Goal: Transaction & Acquisition: Purchase product/service

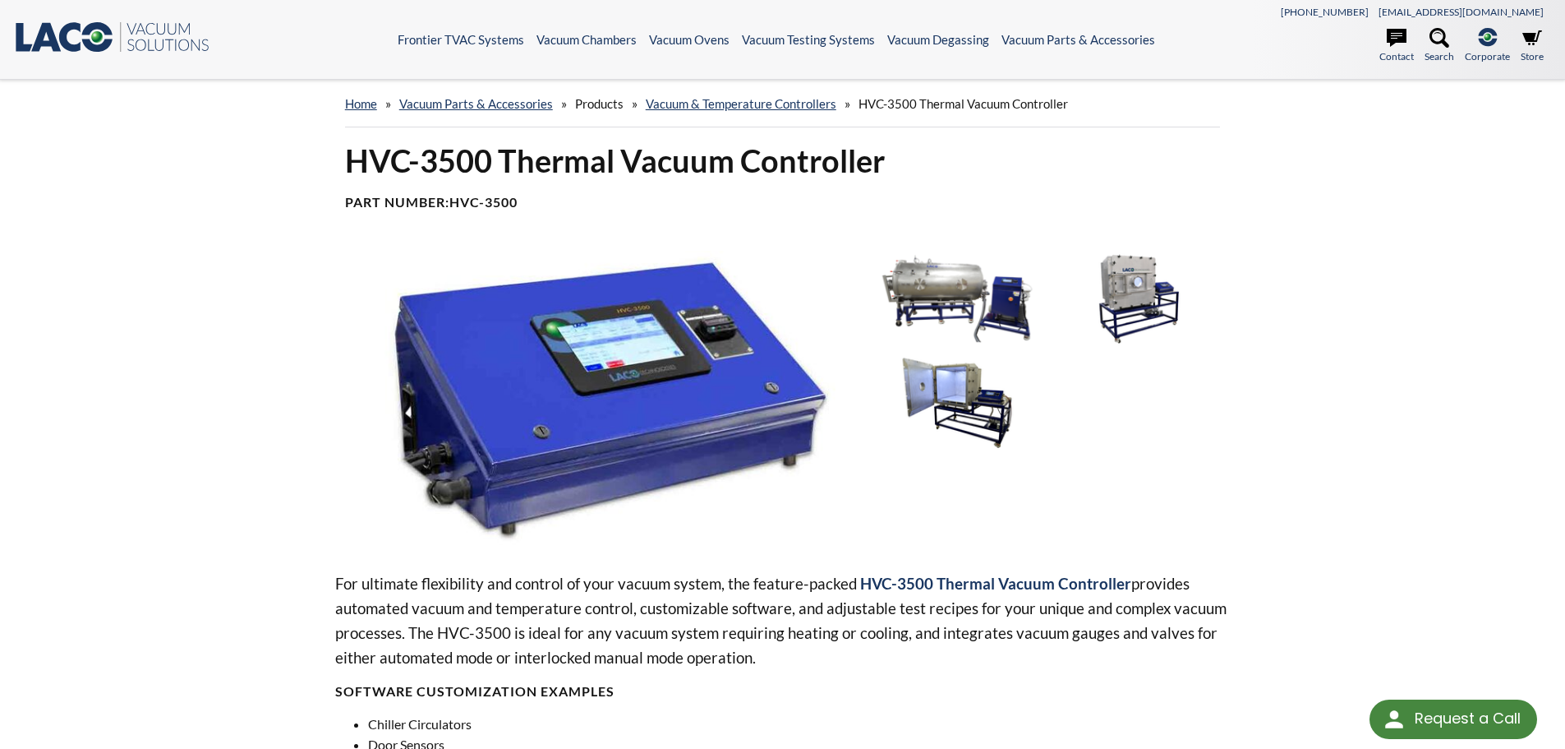
click at [634, 328] on img at bounding box center [597, 398] width 524 height 294
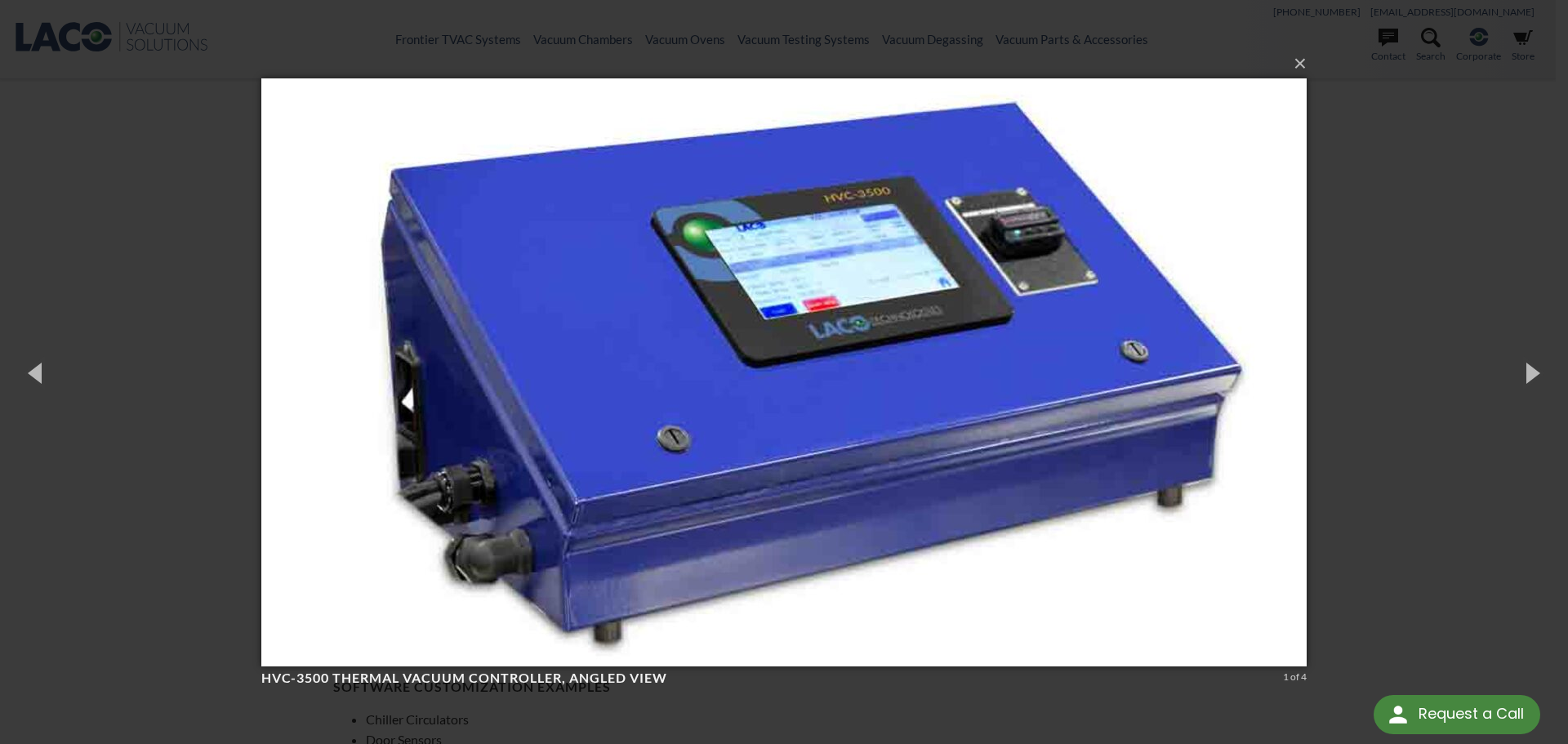
click at [1027, 230] on img at bounding box center [784, 372] width 1045 height 653
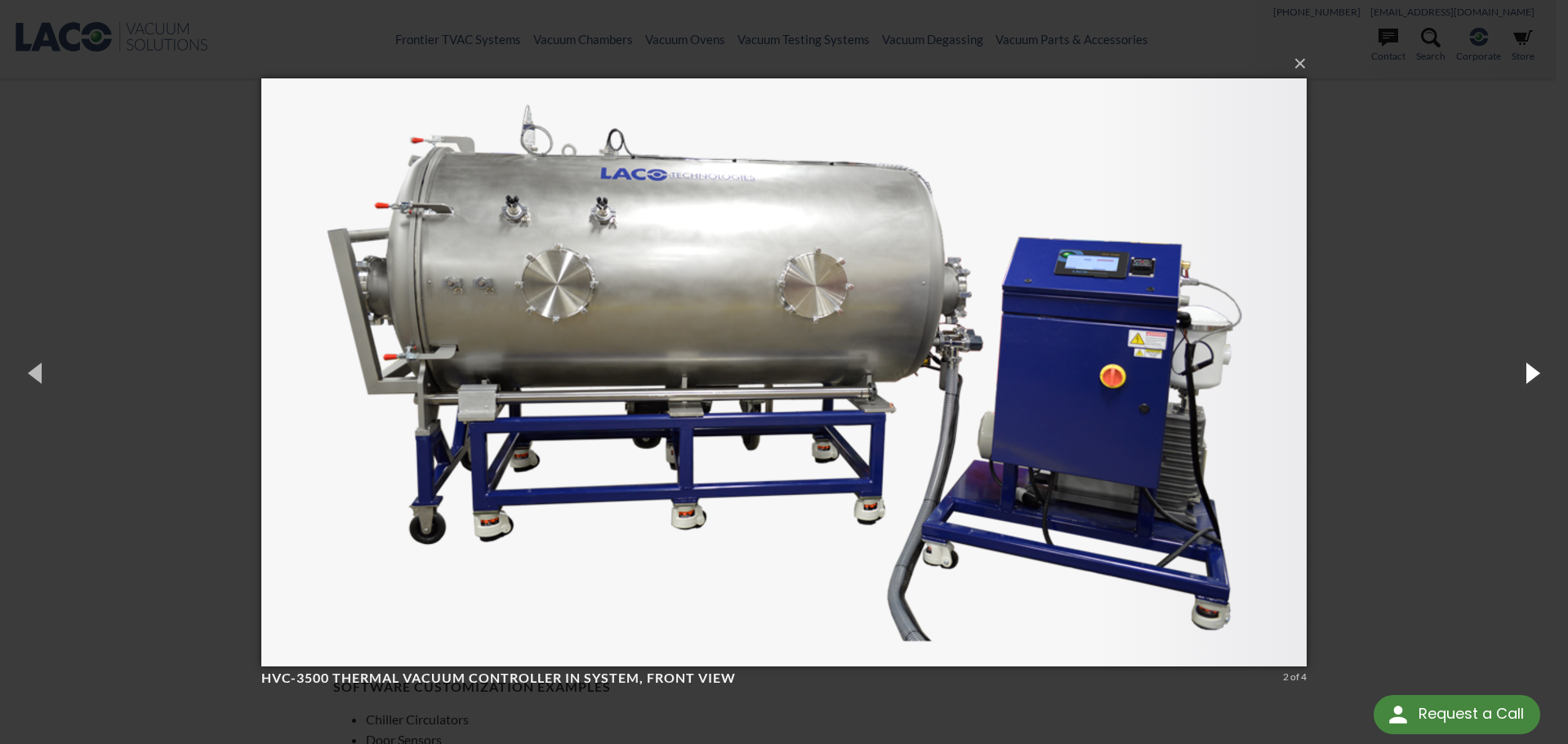
click at [1526, 370] on button "button" at bounding box center [1531, 372] width 74 height 89
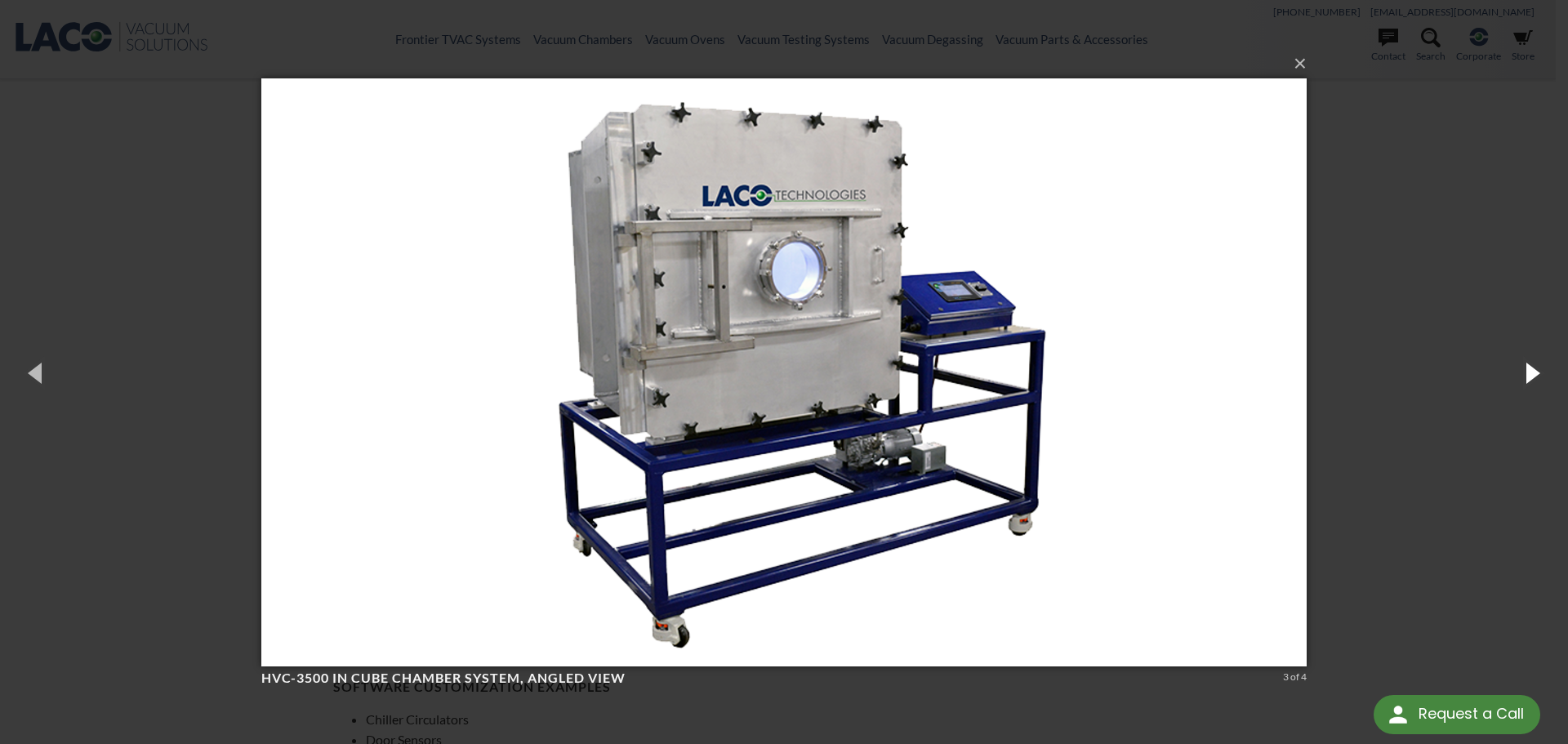
click at [1533, 371] on button "button" at bounding box center [1531, 372] width 74 height 89
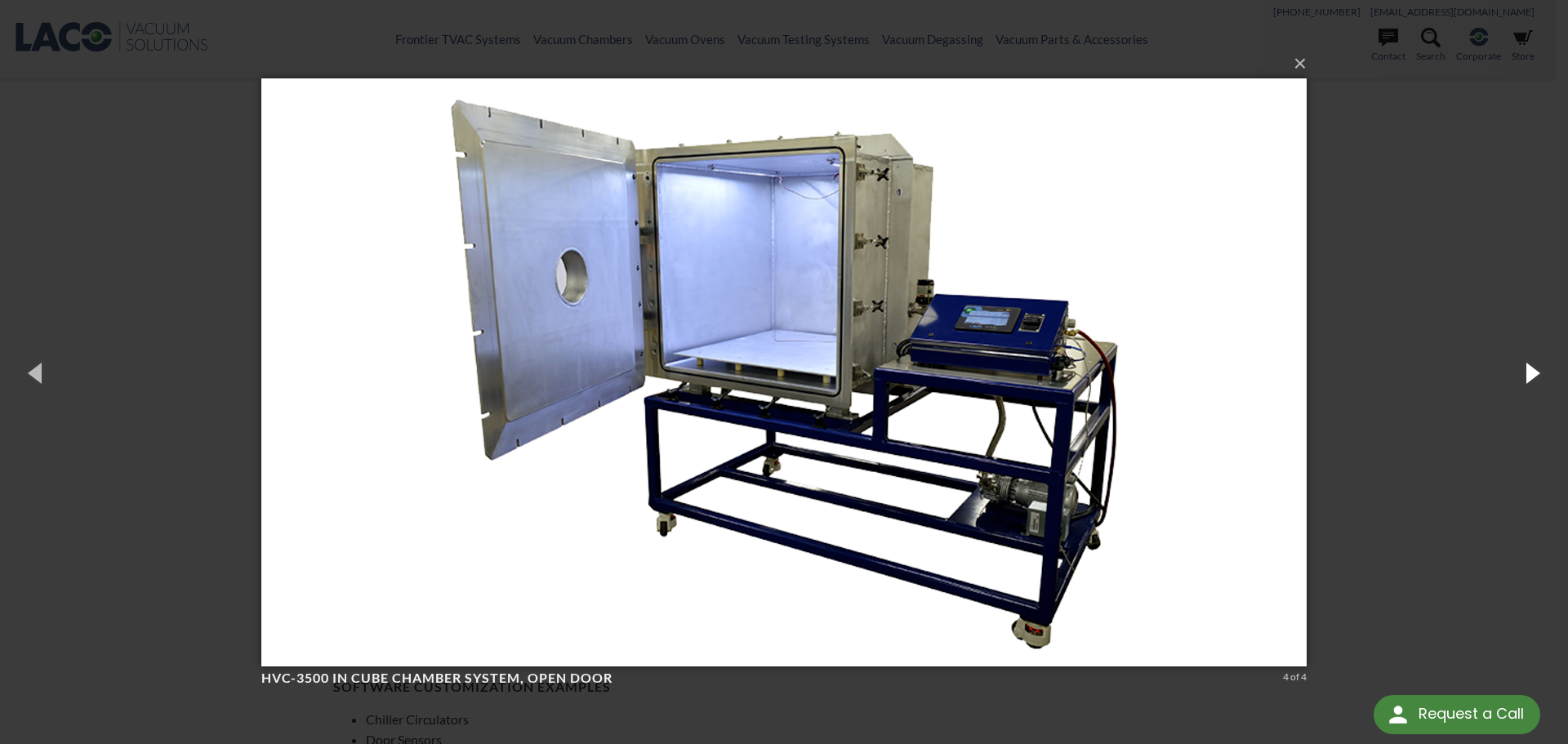
click at [1534, 375] on button "button" at bounding box center [1531, 372] width 74 height 89
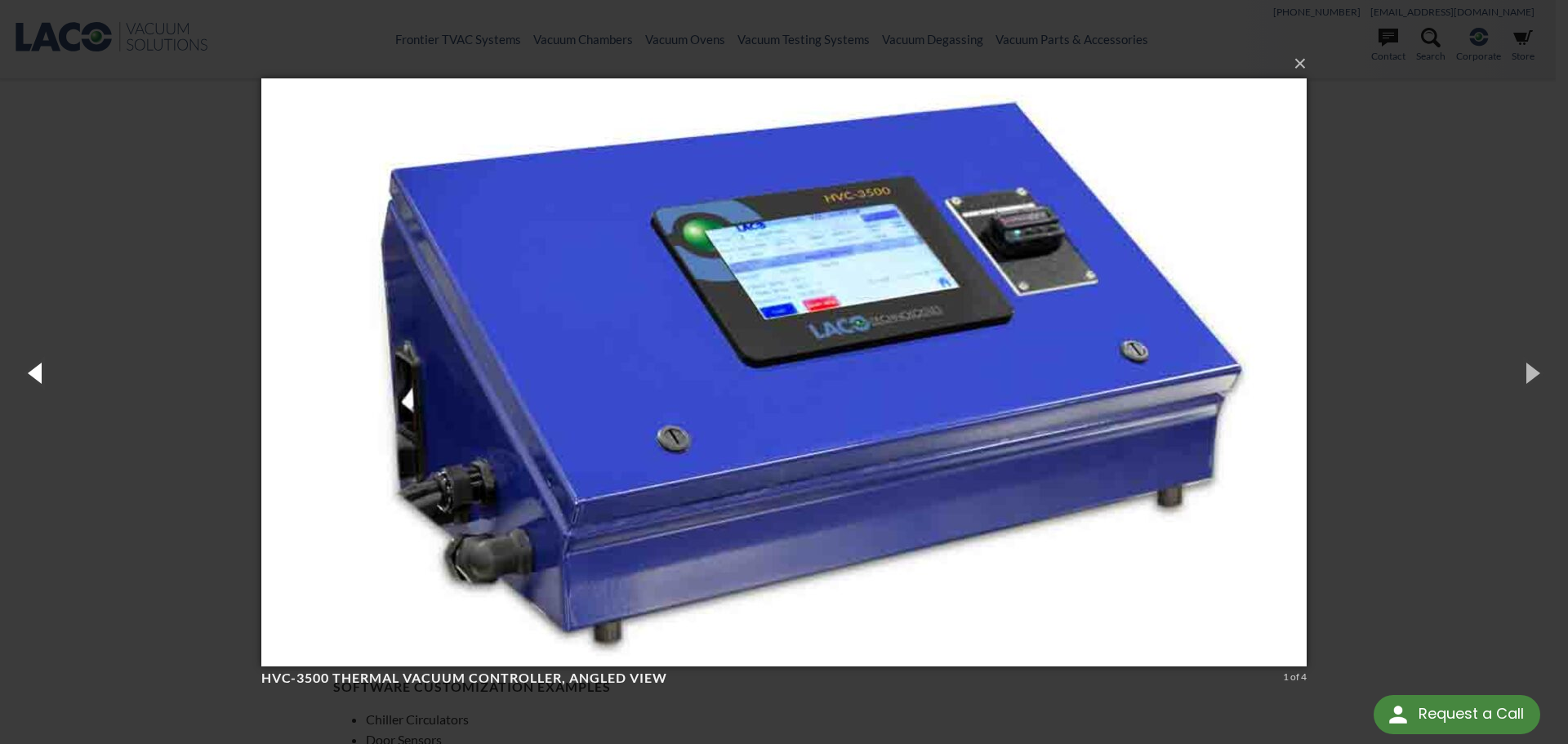
click at [29, 368] on button "button" at bounding box center [37, 372] width 74 height 89
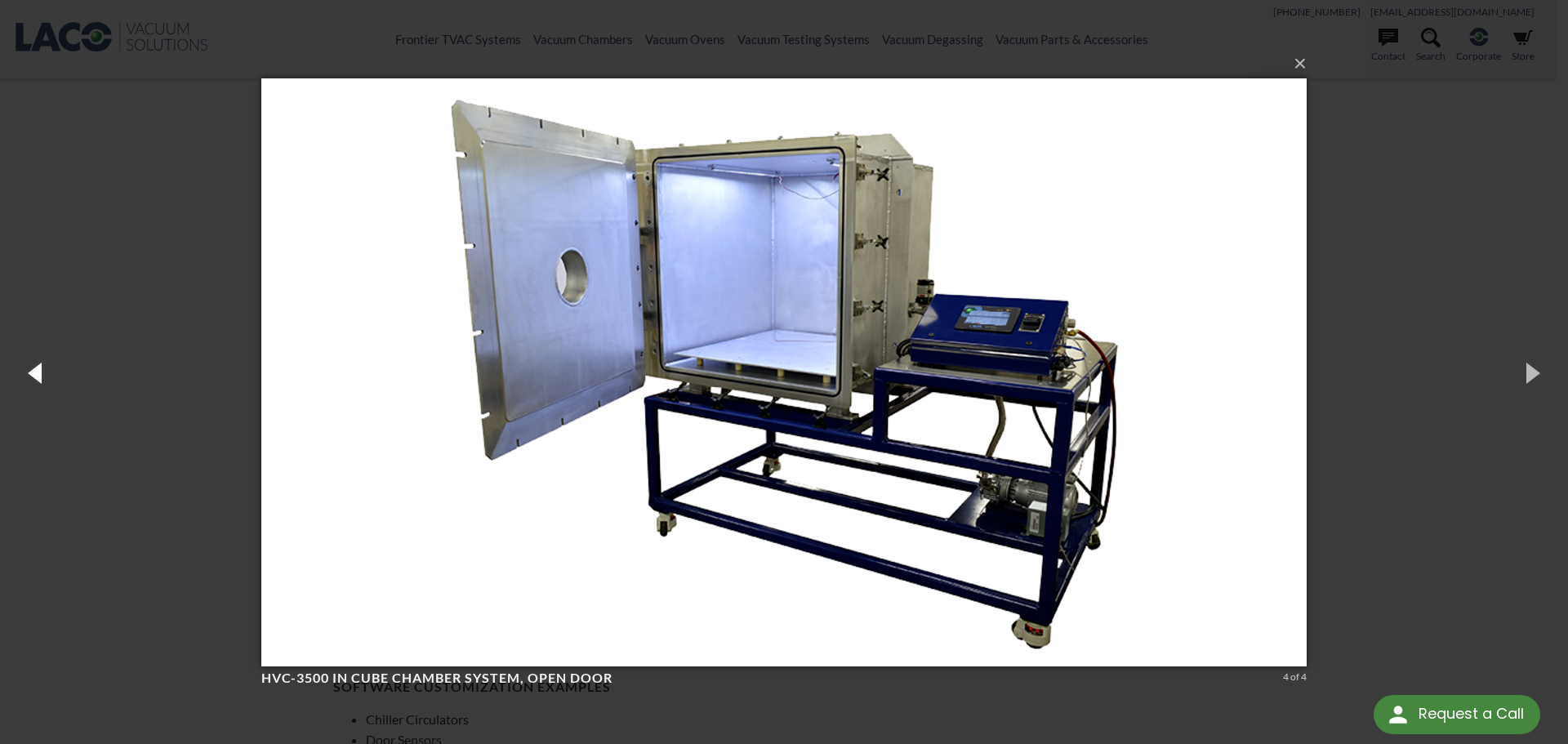
click at [30, 369] on button "button" at bounding box center [37, 372] width 74 height 89
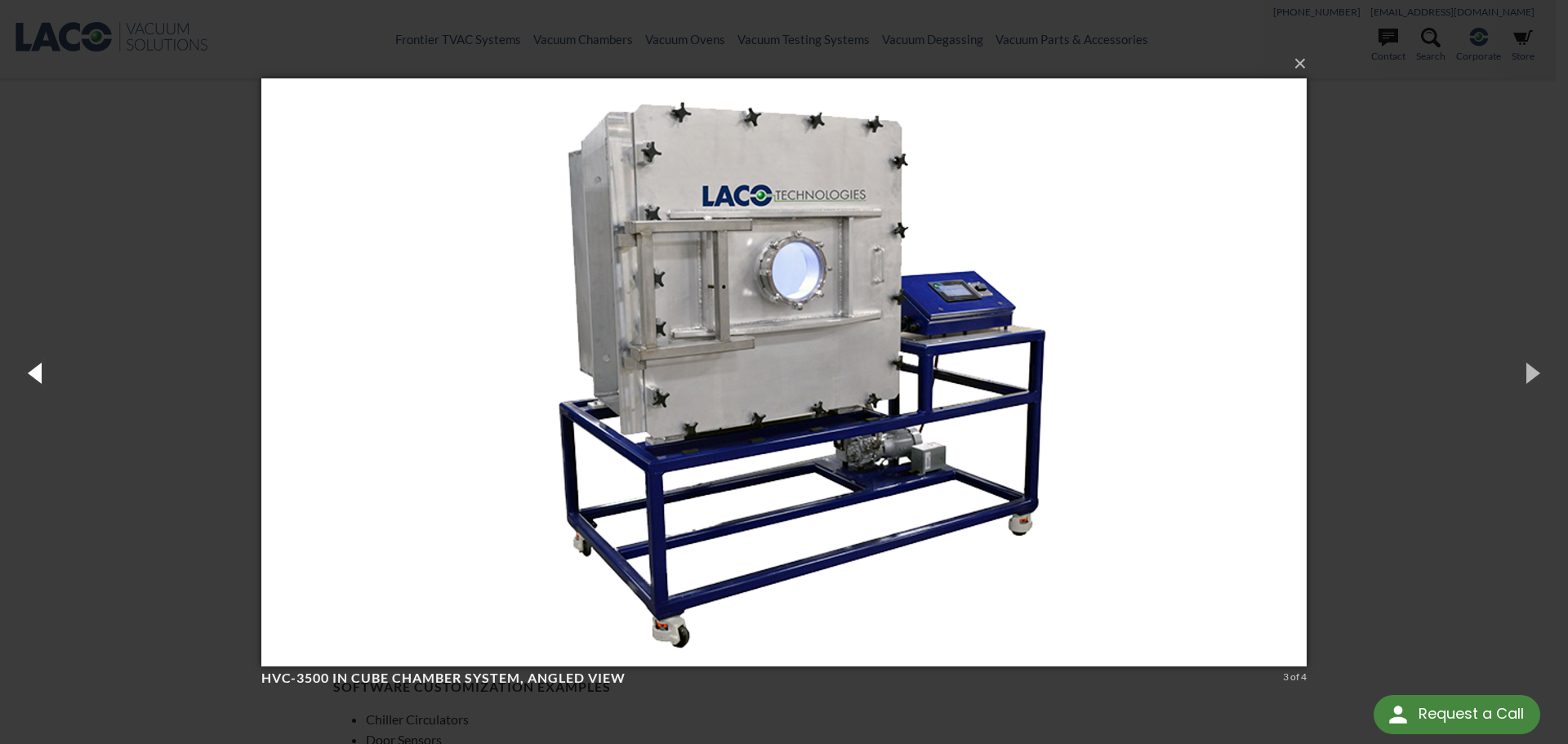
click at [30, 370] on button "button" at bounding box center [37, 372] width 74 height 89
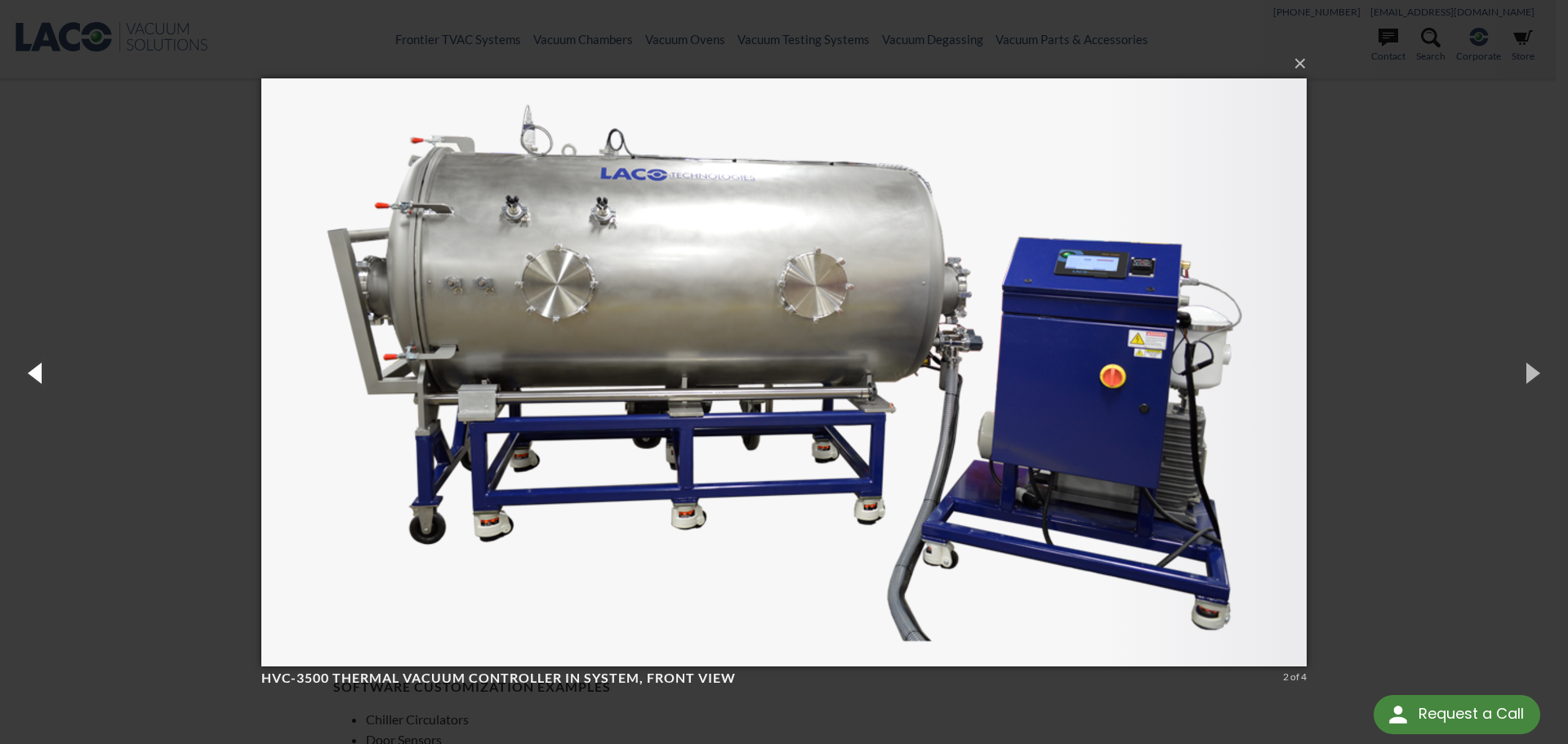
click at [35, 372] on button "button" at bounding box center [37, 372] width 74 height 89
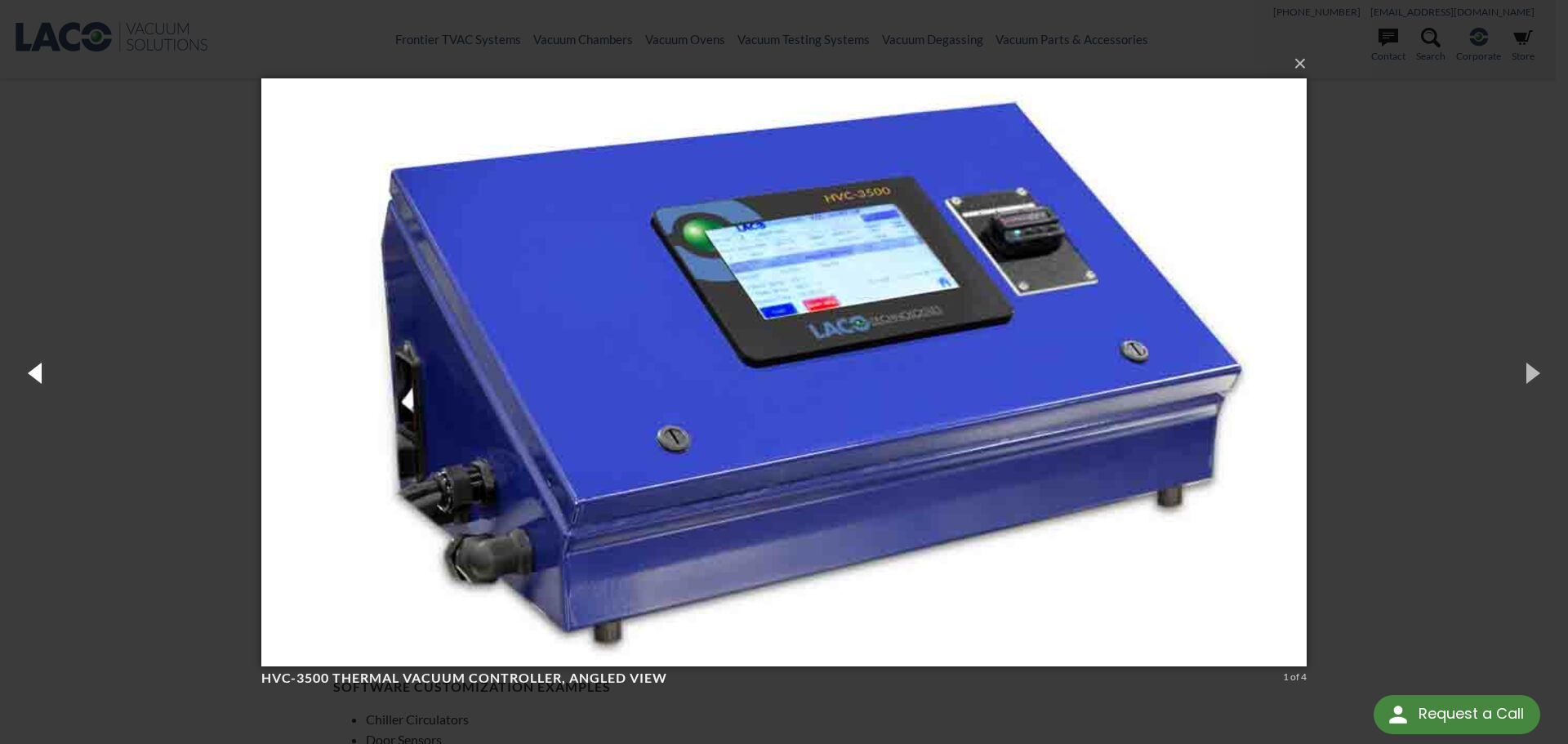
click at [35, 372] on button "button" at bounding box center [37, 372] width 74 height 89
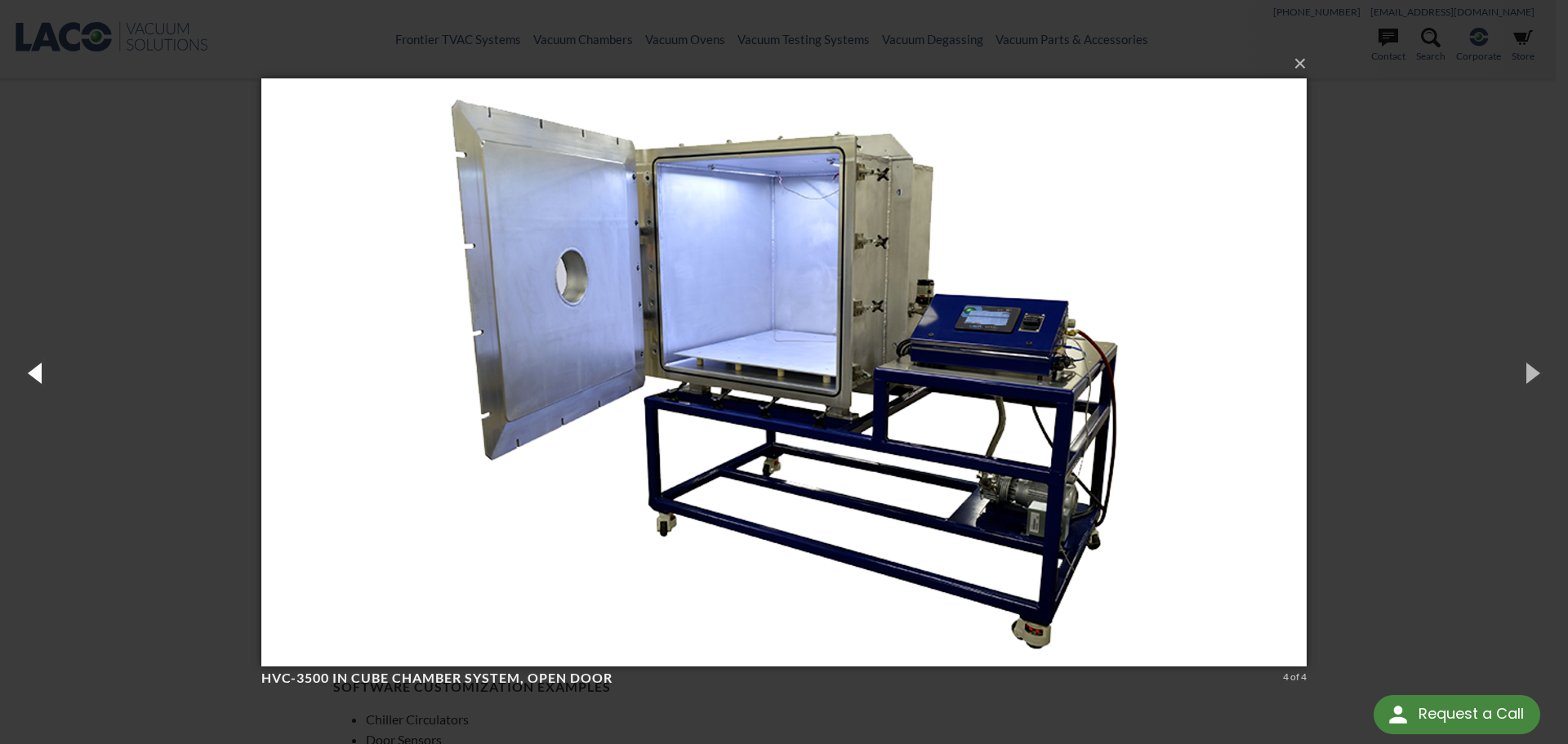
click at [35, 372] on button "button" at bounding box center [37, 372] width 74 height 89
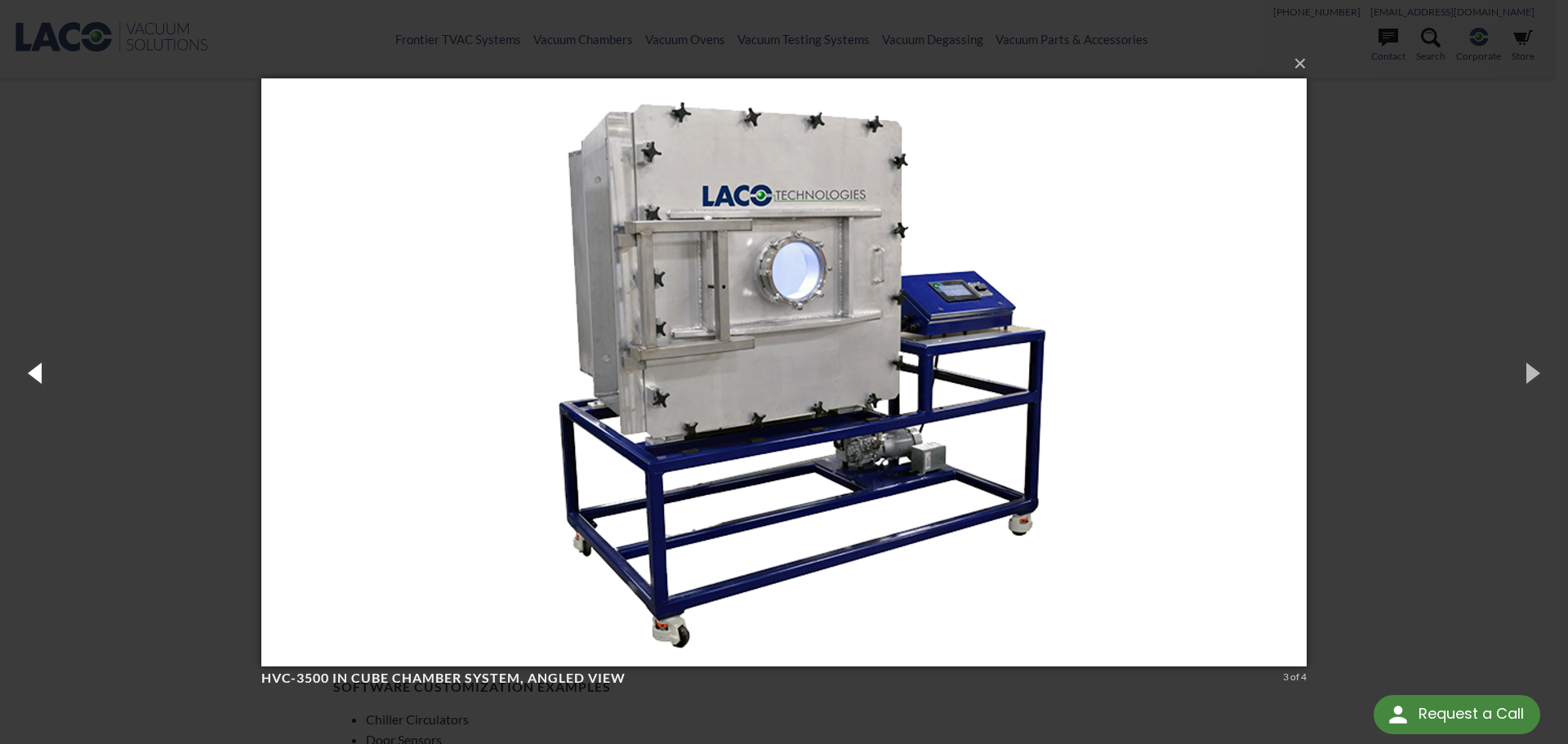
click at [35, 372] on button "button" at bounding box center [37, 372] width 74 height 89
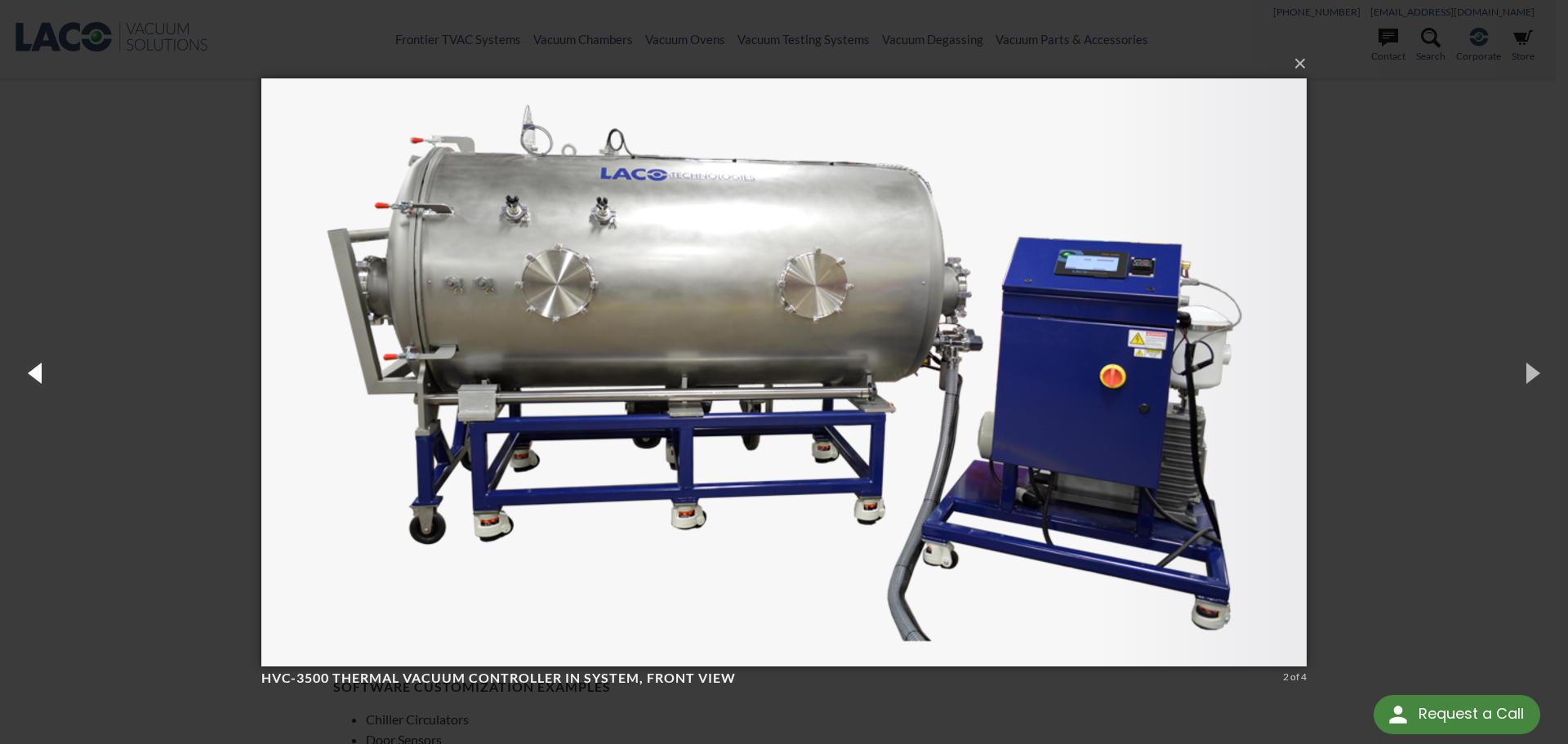
click at [35, 372] on button "button" at bounding box center [37, 372] width 74 height 89
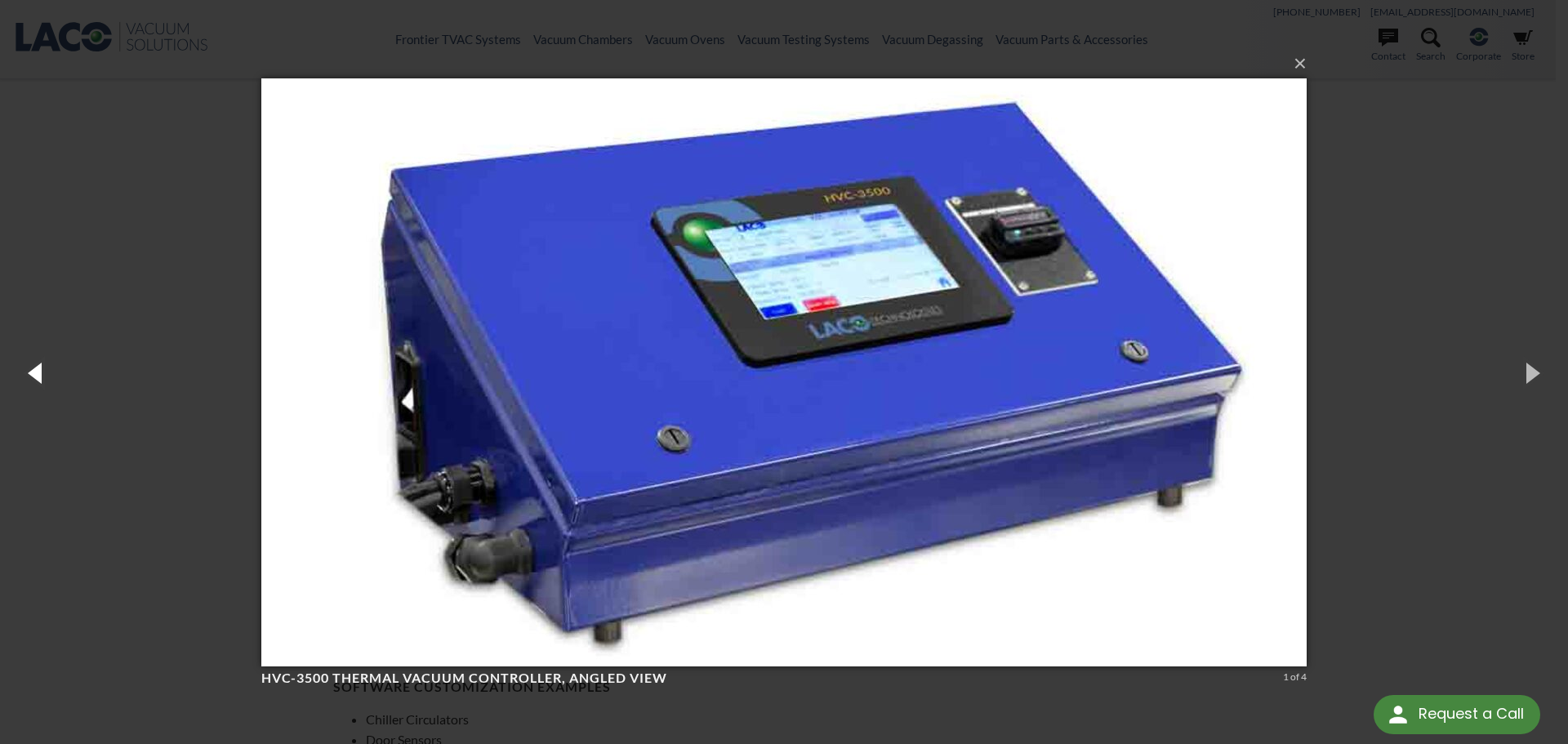
click at [35, 372] on button "button" at bounding box center [37, 372] width 74 height 89
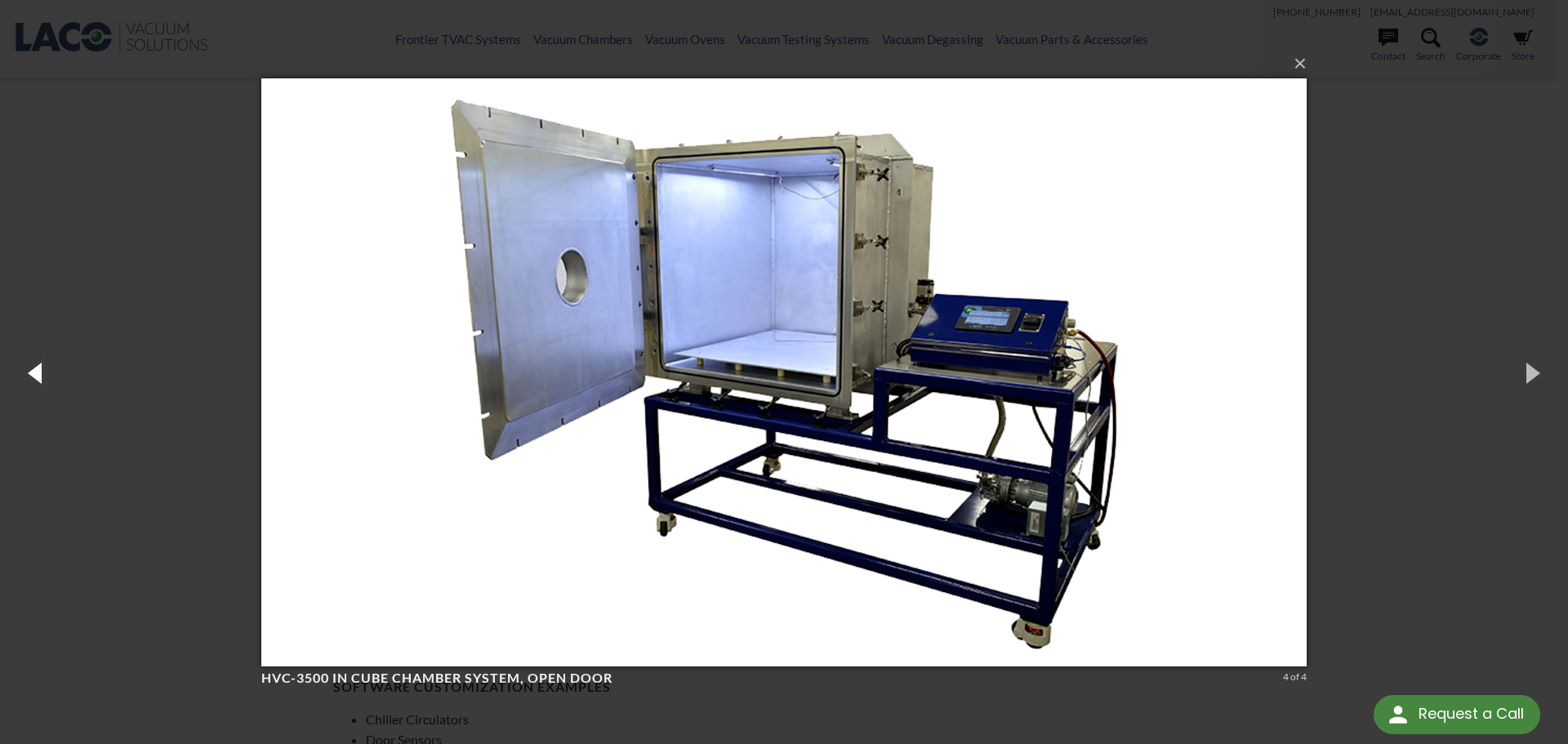
click at [35, 372] on button "button" at bounding box center [37, 372] width 74 height 89
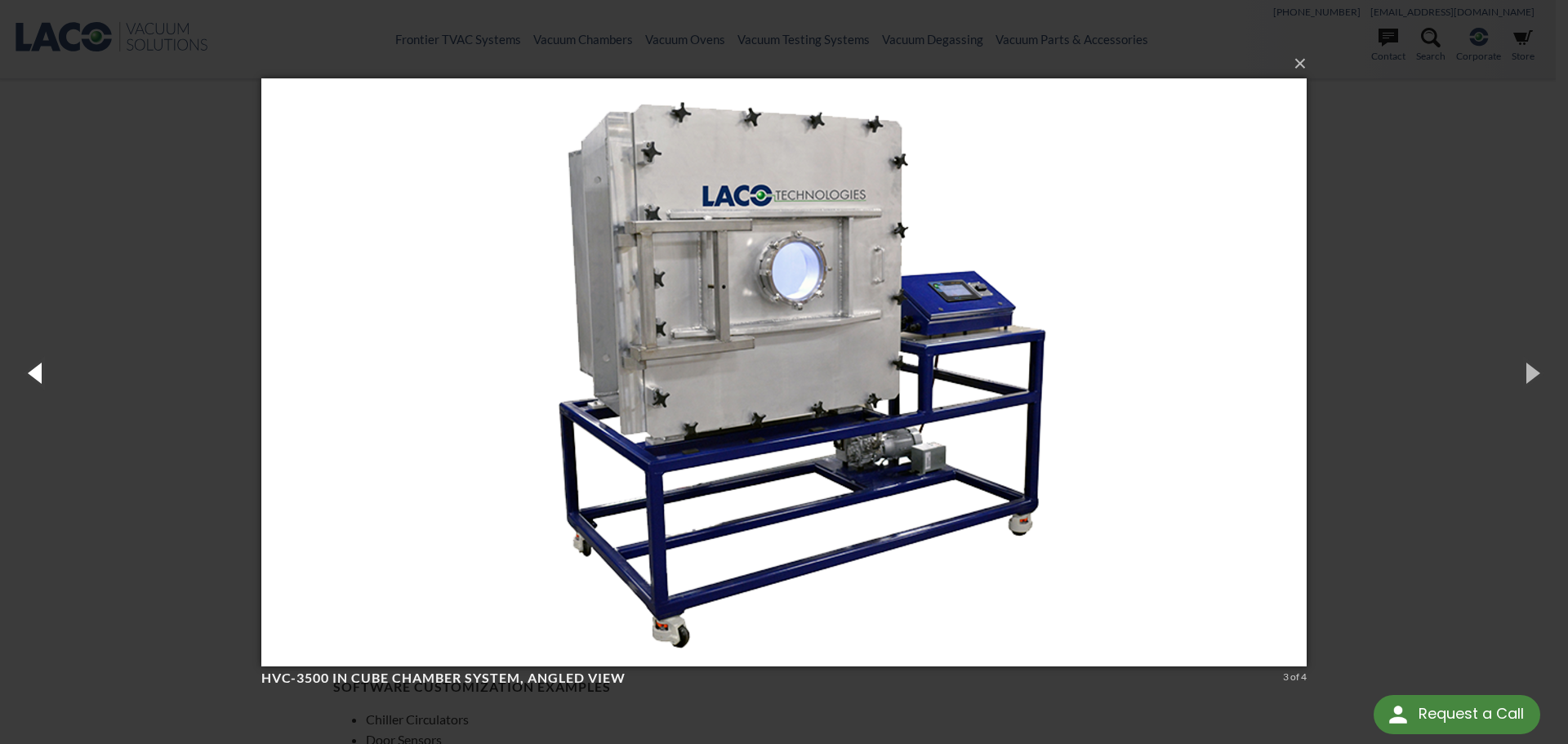
click at [35, 372] on button "button" at bounding box center [37, 372] width 74 height 89
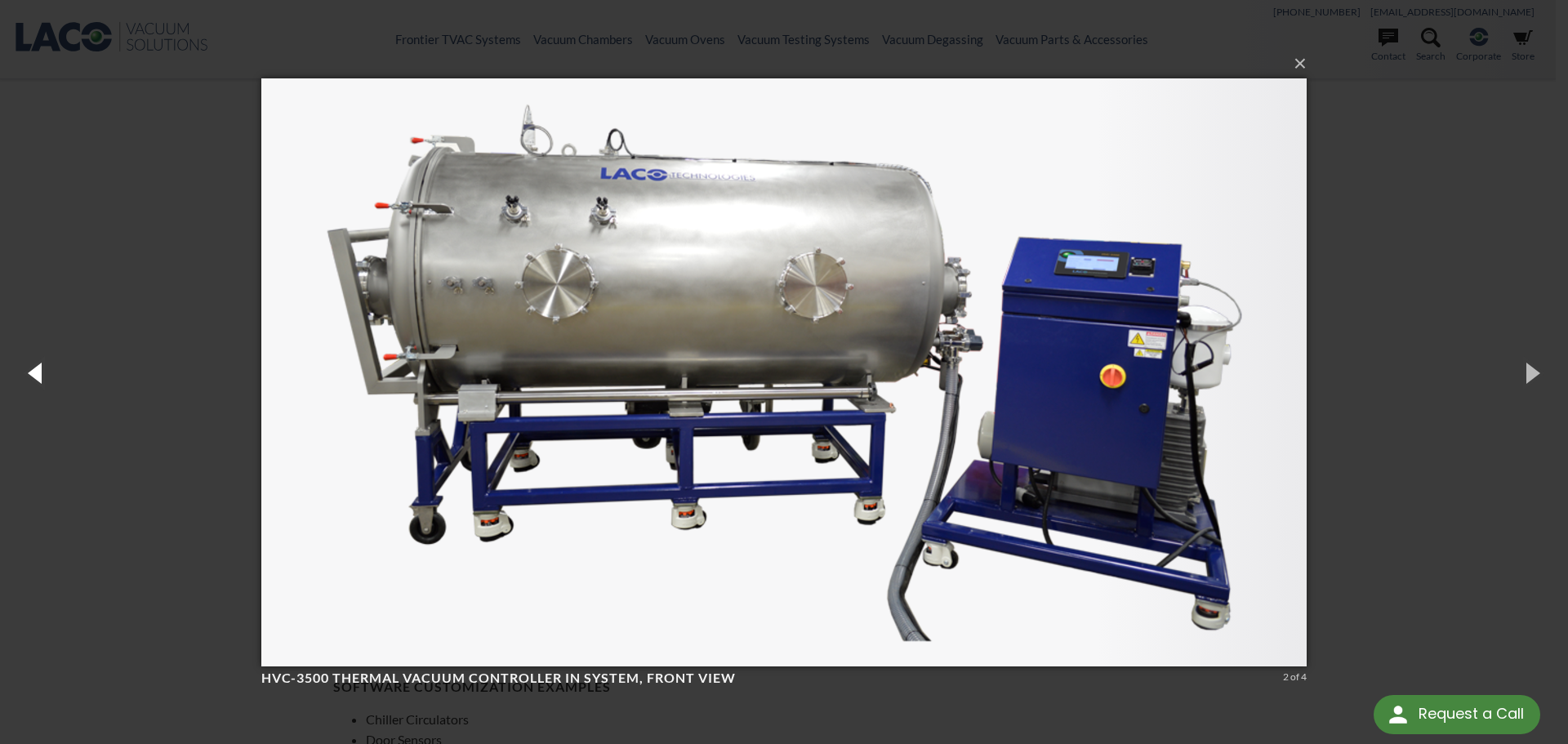
click at [35, 372] on button "button" at bounding box center [37, 372] width 74 height 89
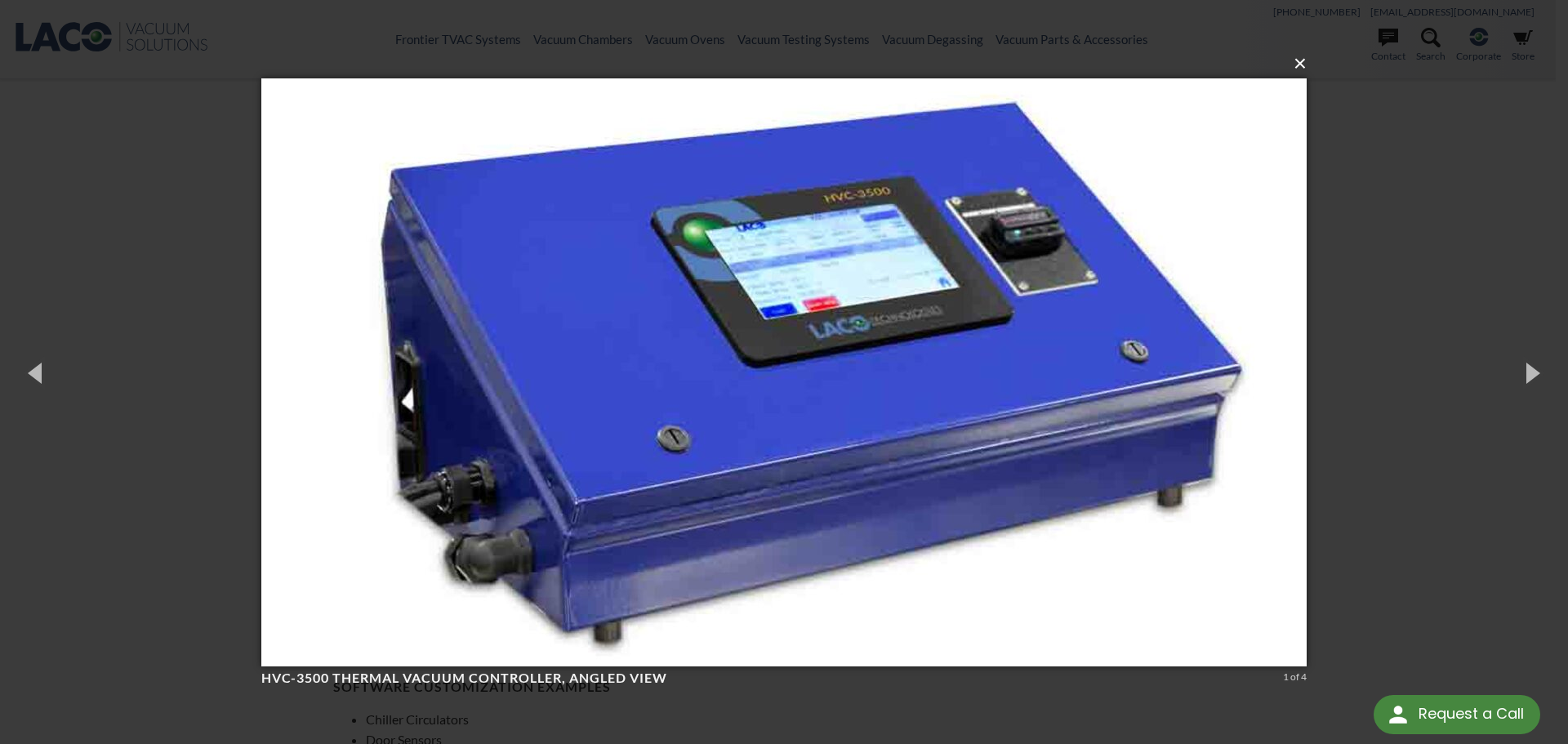
click at [1300, 65] on button "×" at bounding box center [789, 64] width 1045 height 36
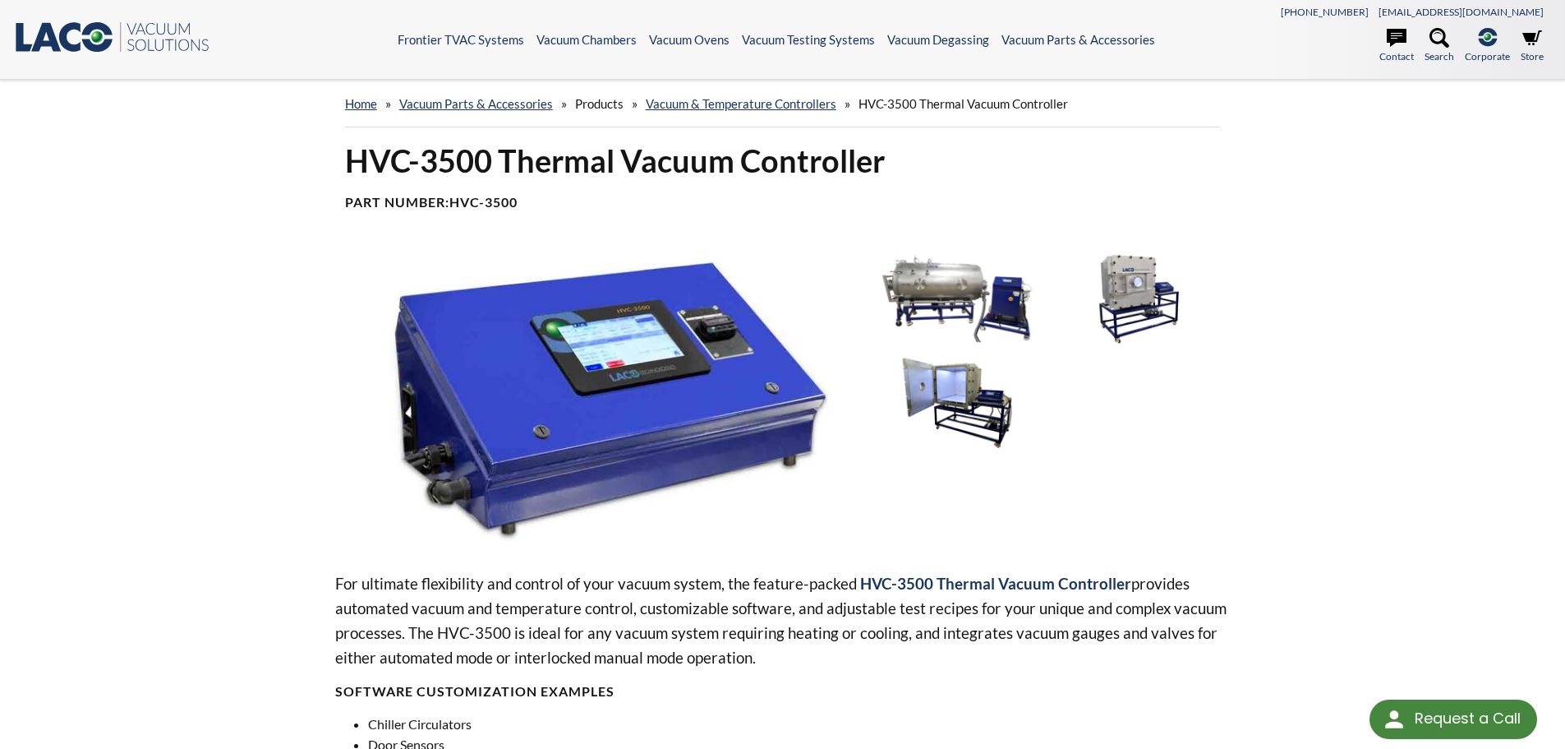
drag, startPoint x: 1290, startPoint y: 440, endPoint x: 1124, endPoint y: 450, distance: 166.3
click at [1289, 440] on div "HVC-3500 Thermal Vacuum Controller Part Number: HVC-3500 For ultimate flexibili…" at bounding box center [783, 719] width 1052 height 1156
